Goal: Transaction & Acquisition: Purchase product/service

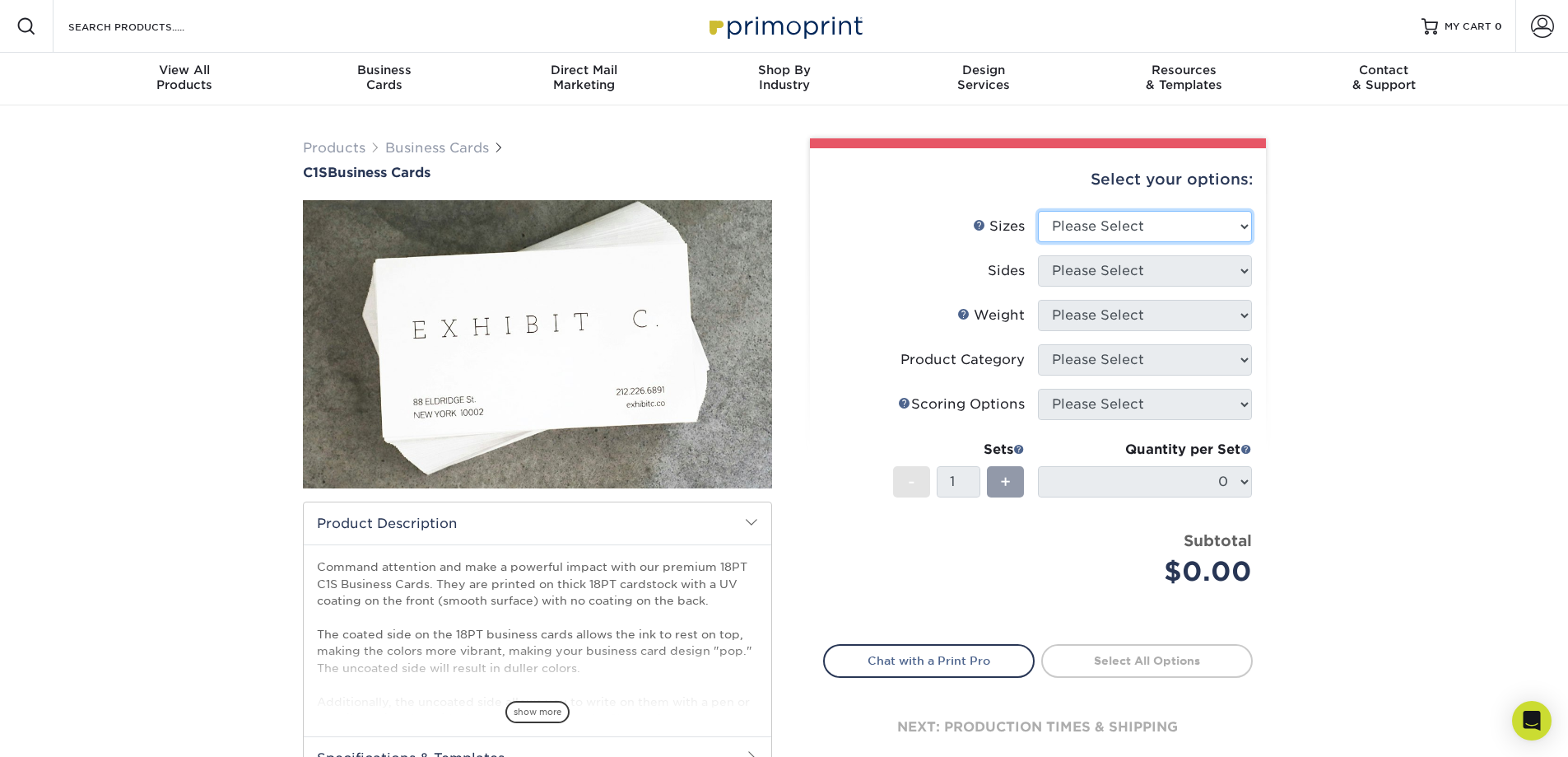
click at [1081, 226] on select "Please Select 2" x 3.5" - Standard 2.125" x 3.375" - European 2.5" x 2.5" - Squ…" at bounding box center [1145, 226] width 214 height 31
select select "2.00x3.50"
click at [1038, 211] on select "Please Select 2" x 3.5" - Standard 2.125" x 3.375" - European 2.5" x 2.5" - Squ…" at bounding box center [1145, 226] width 214 height 31
click at [1098, 270] on select "Please Select Print Both Sides Print Front Only" at bounding box center [1145, 271] width 214 height 31
select select "32d3c223-f82c-492b-b915-ba065a00862f"
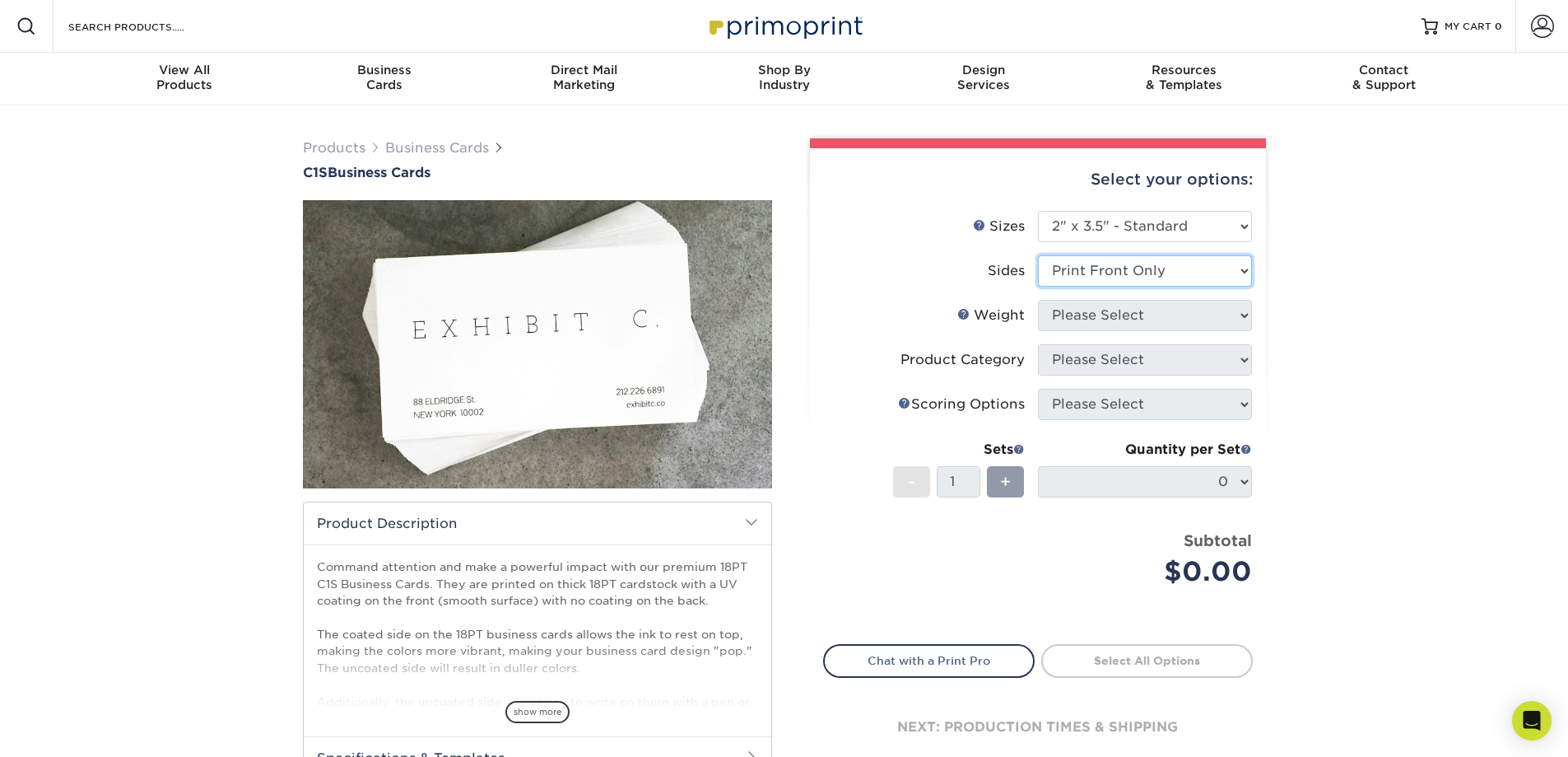
click at [1038, 256] on select "Please Select Print Both Sides Print Front Only" at bounding box center [1145, 271] width 214 height 31
click at [1105, 321] on select "Please Select 18PT C1S" at bounding box center [1145, 315] width 214 height 31
select select "18PTC1S"
click at [1038, 300] on select "Please Select 18PT C1S" at bounding box center [1145, 315] width 214 height 31
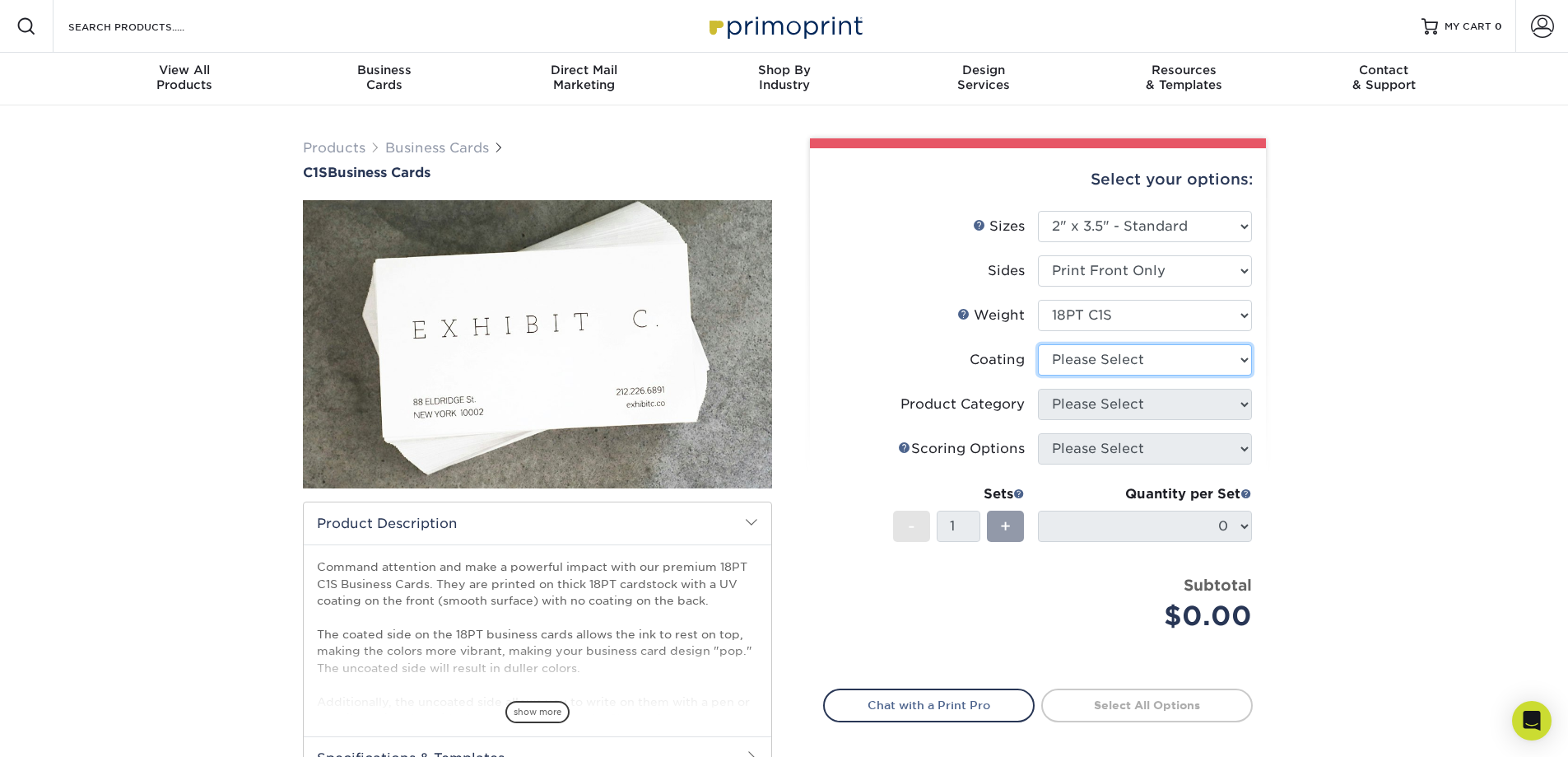
click at [1102, 360] on select at bounding box center [1145, 359] width 214 height 31
select select "1e8116af-acfc-44b1-83dc-8181aa338834"
click at [1038, 344] on select at bounding box center [1145, 359] width 214 height 31
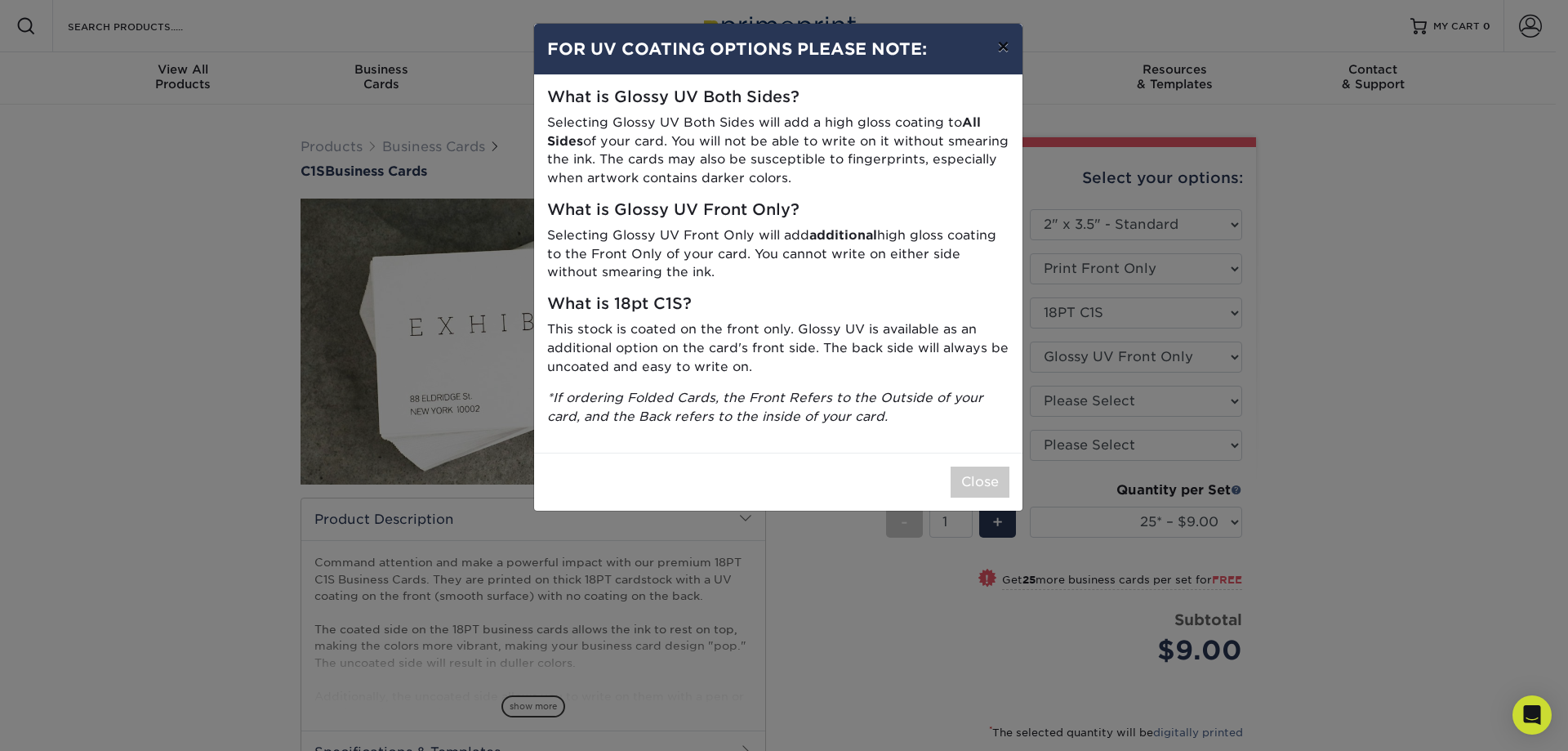
click at [1000, 47] on button "×" at bounding box center [1003, 47] width 38 height 46
